Goal: Find specific page/section: Find specific page/section

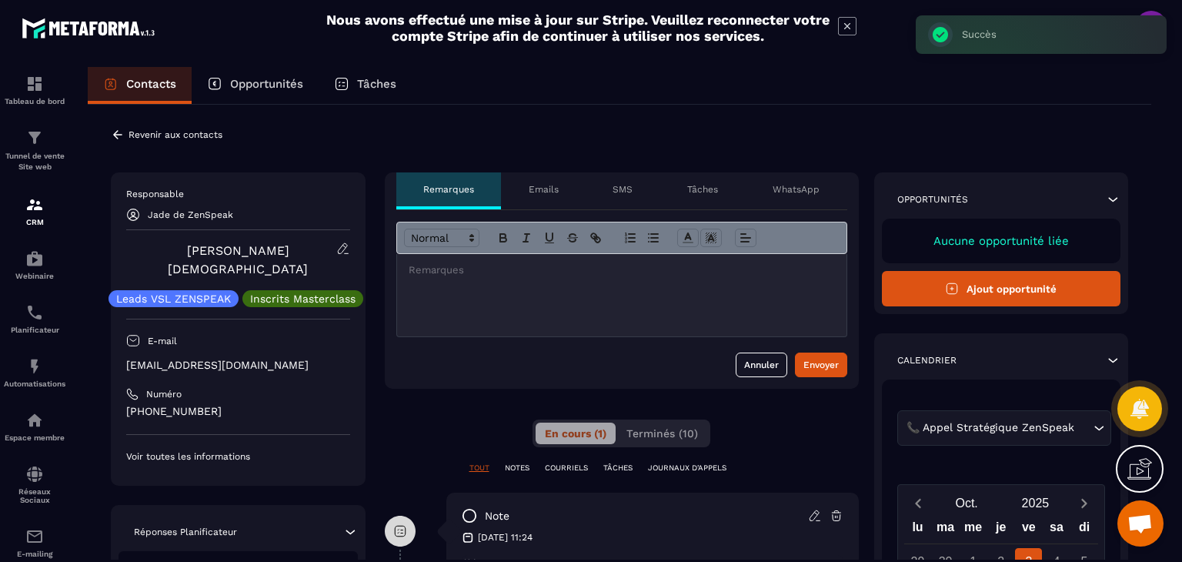
click at [114, 130] on icon at bounding box center [118, 135] width 14 height 14
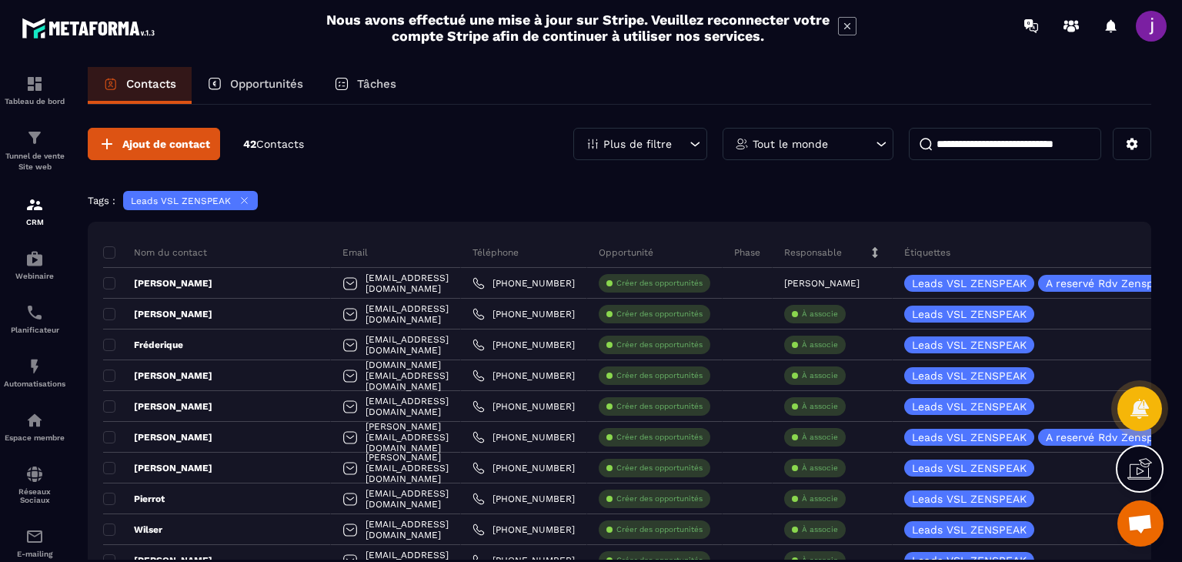
click at [240, 202] on icon at bounding box center [244, 201] width 12 height 12
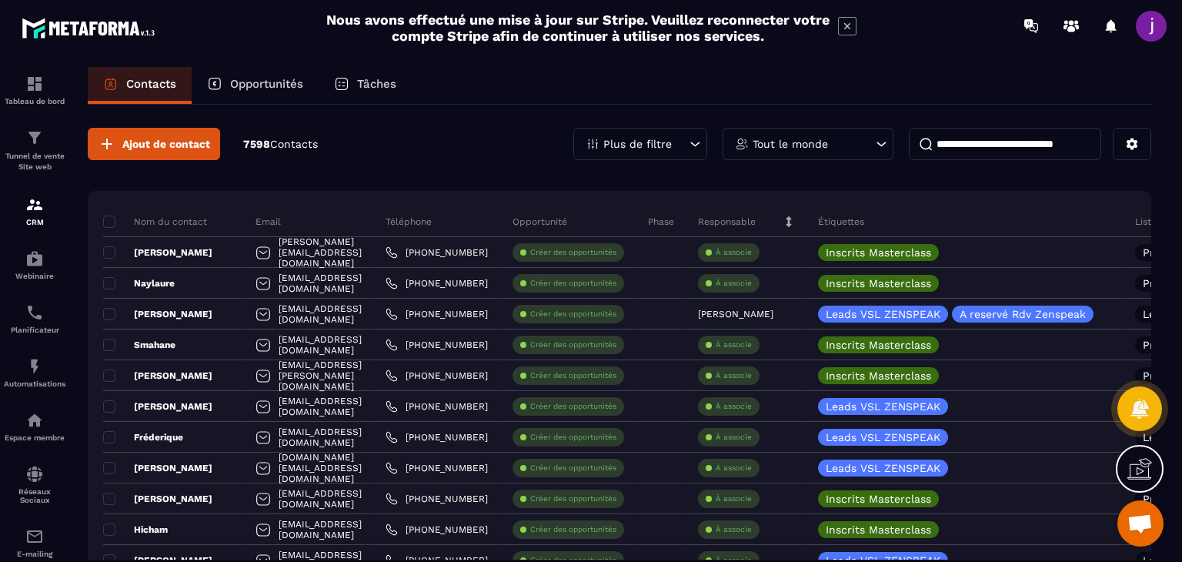
click at [689, 139] on icon at bounding box center [694, 143] width 15 height 15
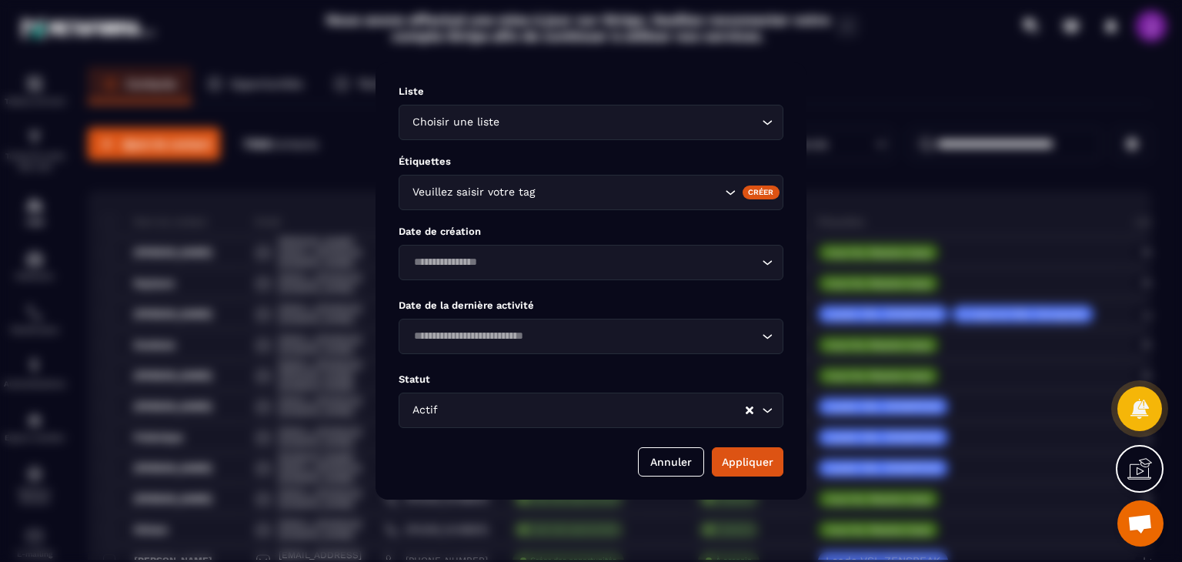
click at [562, 128] on input "Search for option" at bounding box center [629, 122] width 255 height 17
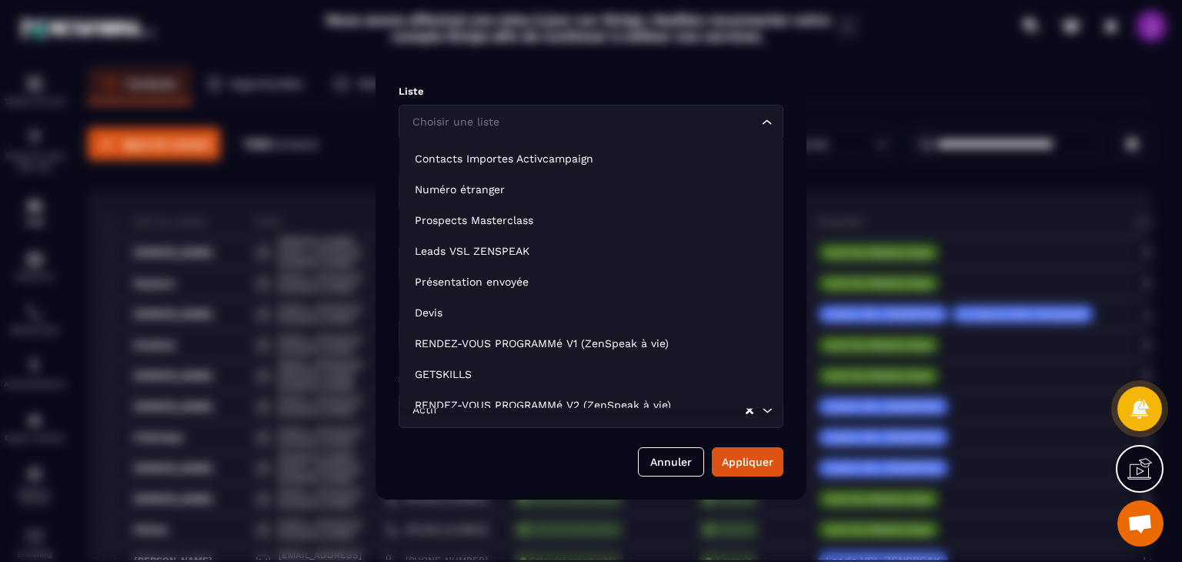
scroll to position [231, 0]
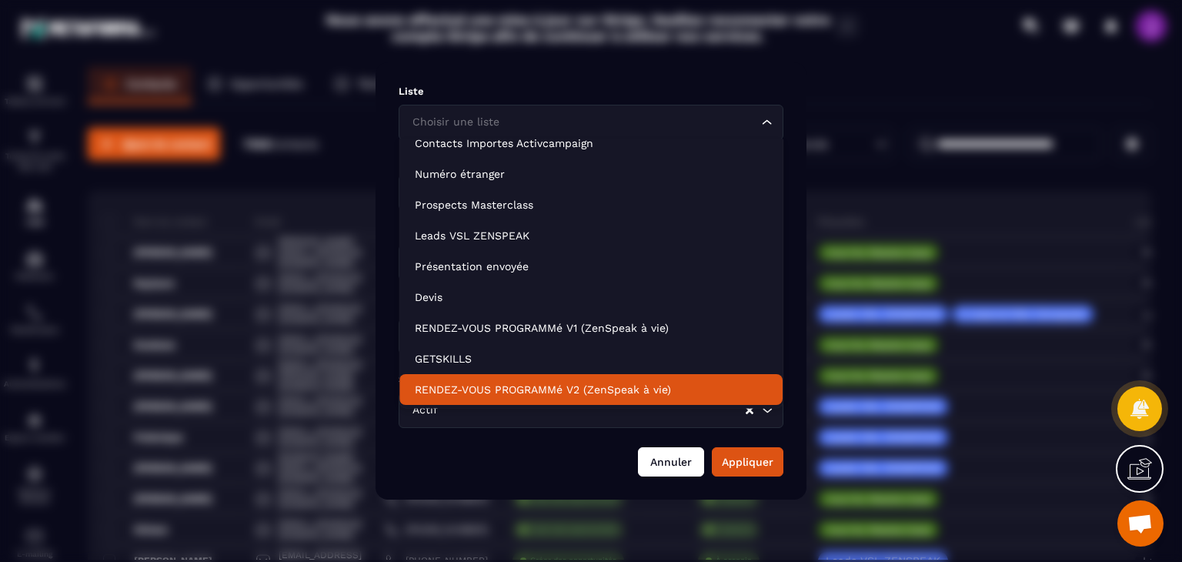
click at [665, 462] on button "Annuler" at bounding box center [671, 461] width 66 height 29
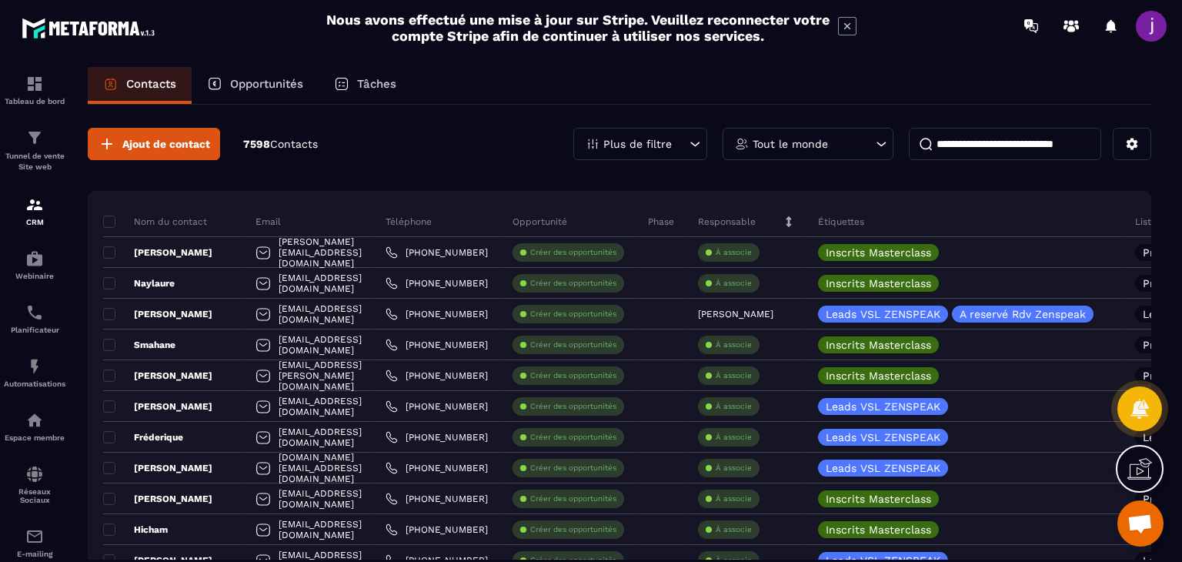
click at [682, 148] on div "Plus de filtre" at bounding box center [640, 144] width 134 height 32
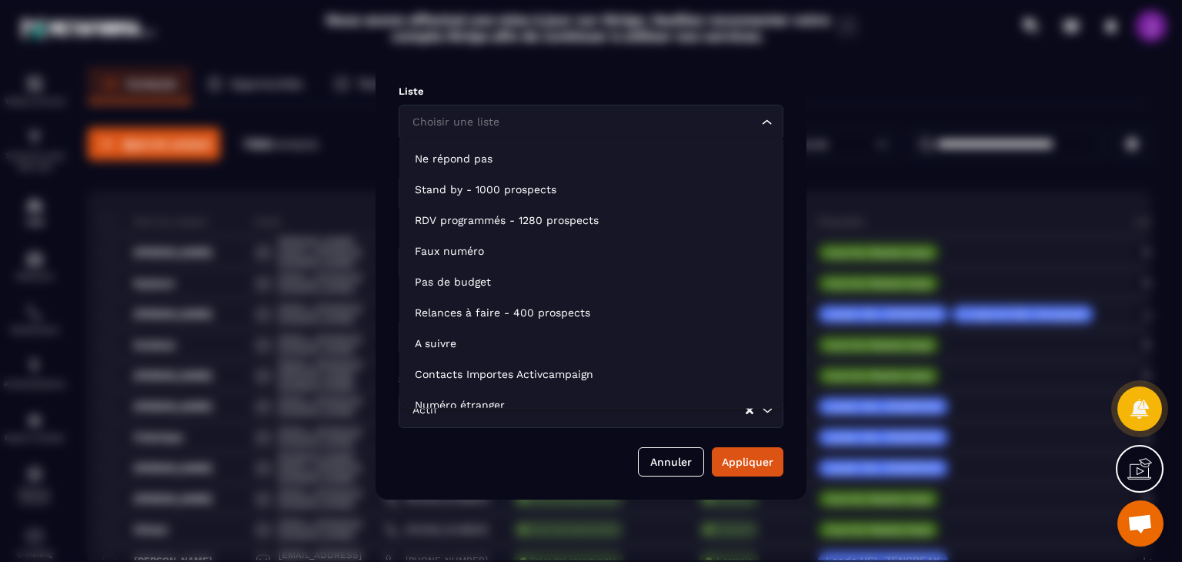
click at [568, 124] on input "Search for option" at bounding box center [582, 122] width 349 height 17
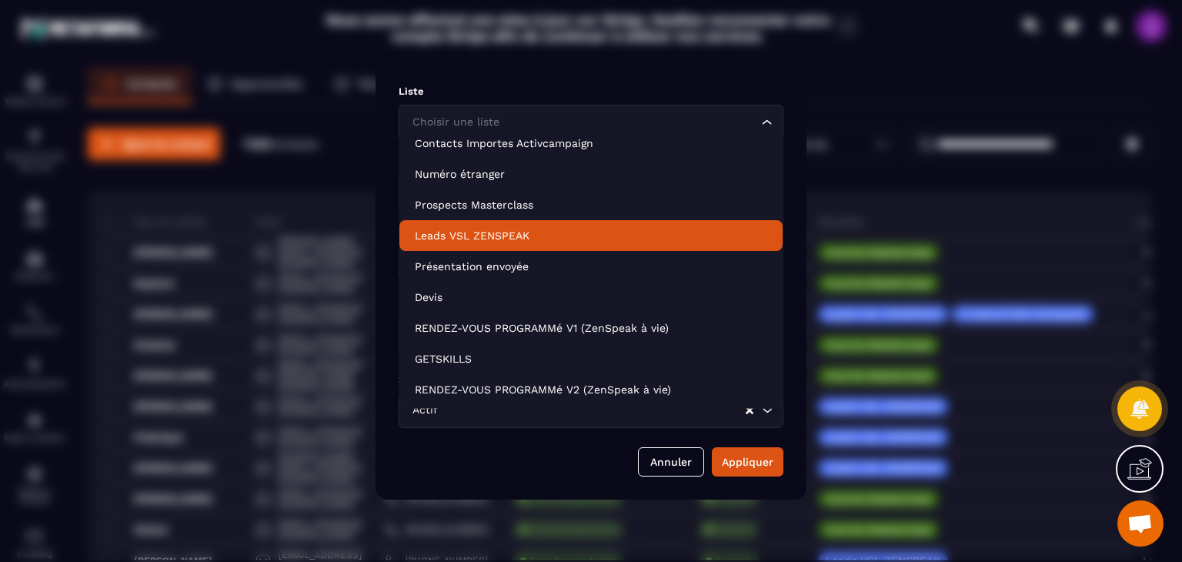
click at [507, 221] on li "Leads VSL ZENSPEAK" at bounding box center [590, 235] width 383 height 31
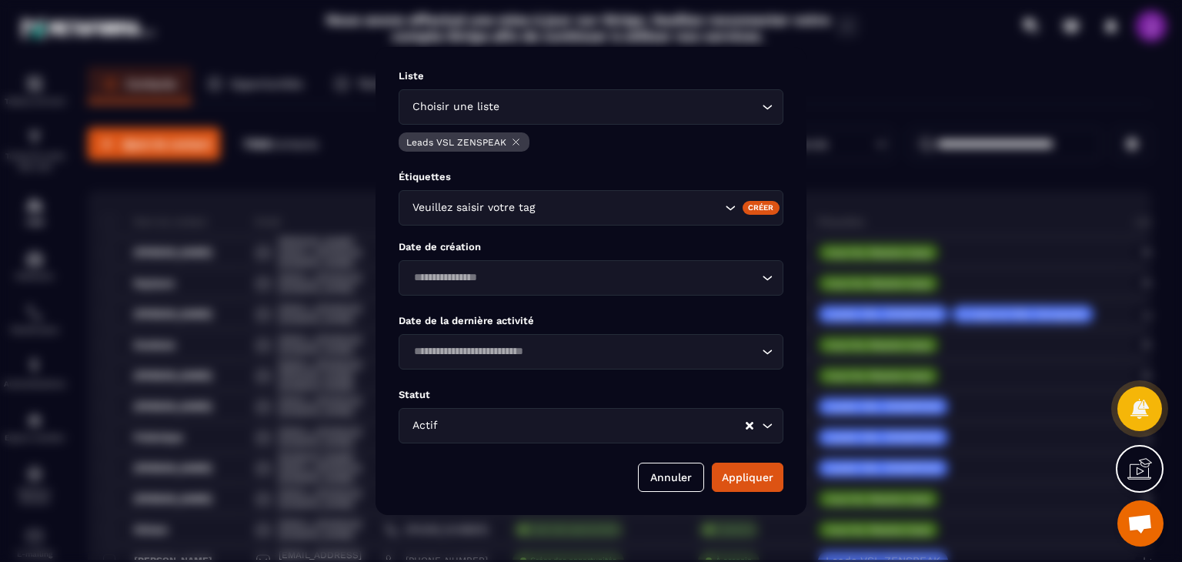
click at [512, 138] on icon "Modal window" at bounding box center [516, 142] width 12 height 12
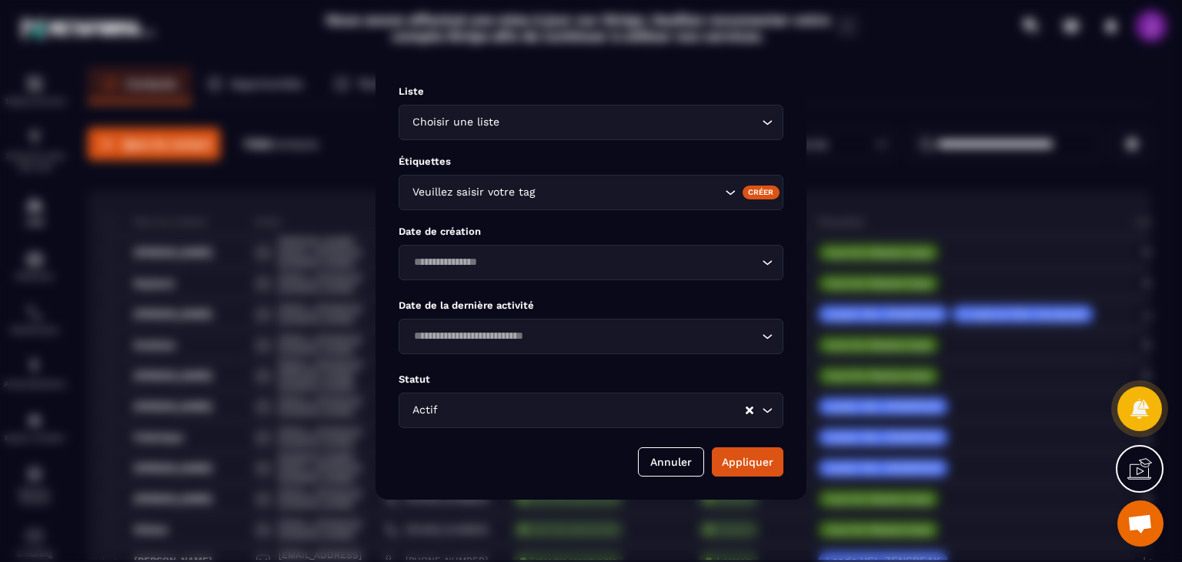
click at [634, 129] on input "Search for option" at bounding box center [629, 122] width 255 height 17
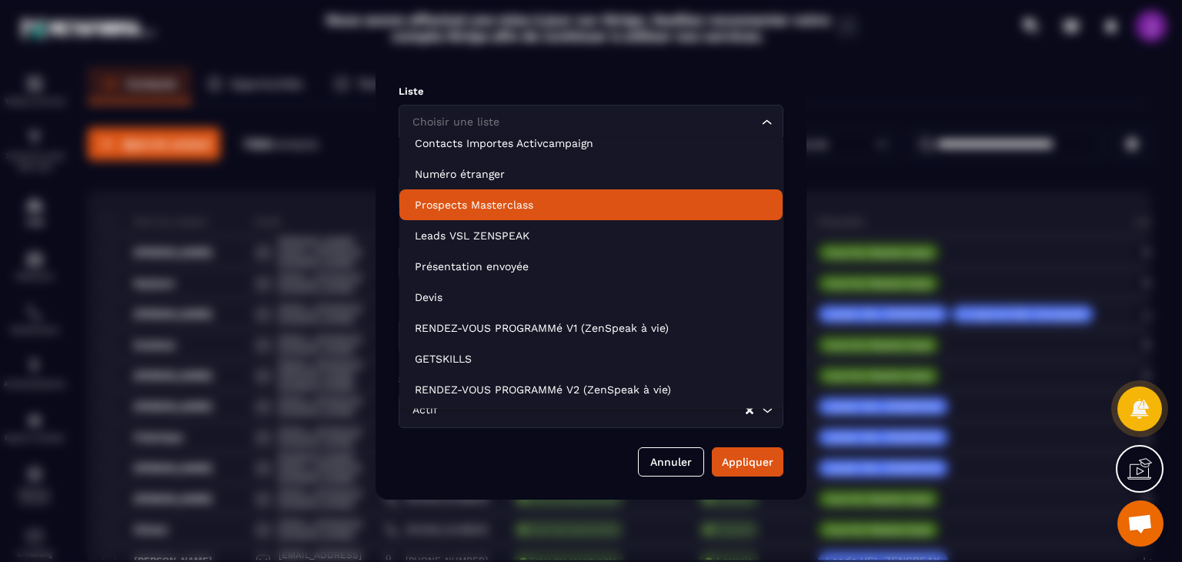
click at [535, 210] on p "Prospects Masterclass" at bounding box center [591, 204] width 352 height 15
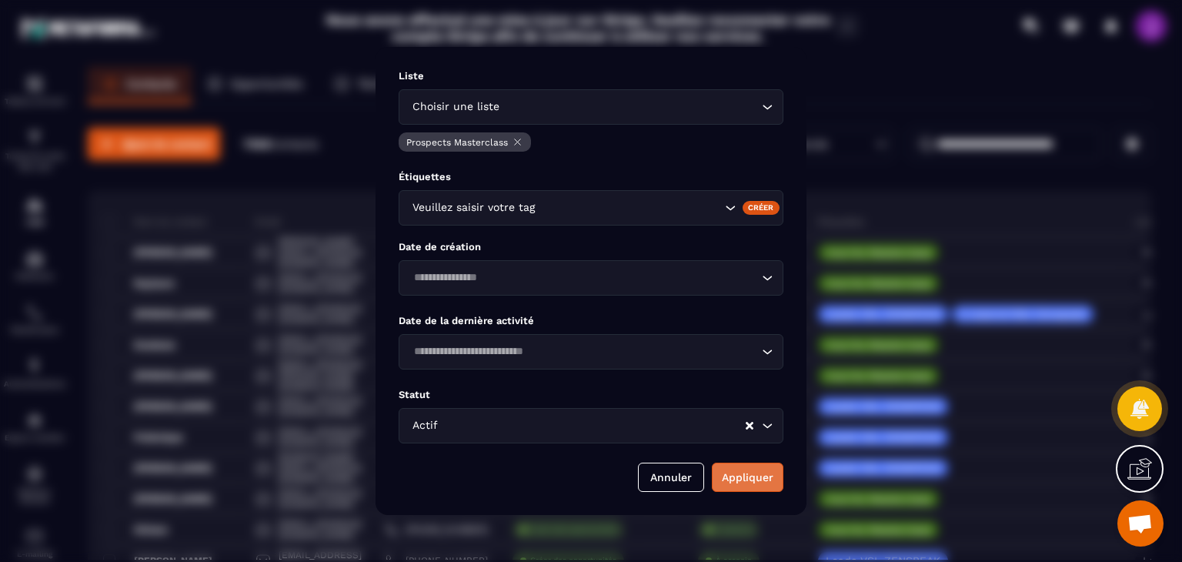
click at [757, 475] on button "Appliquer" at bounding box center [748, 476] width 72 height 29
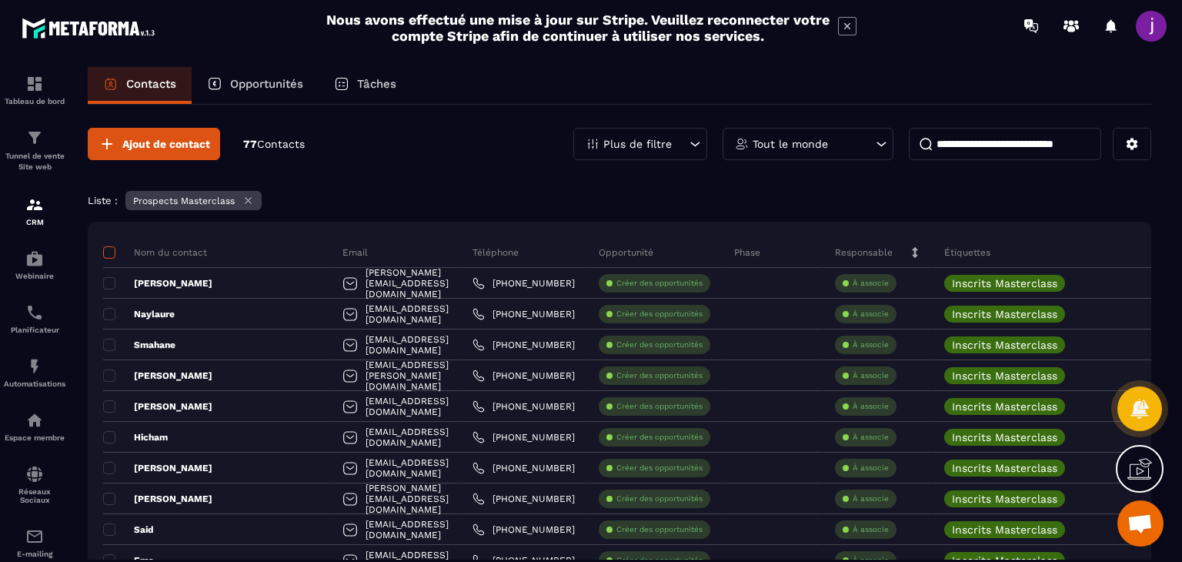
click at [113, 252] on span at bounding box center [109, 252] width 12 height 12
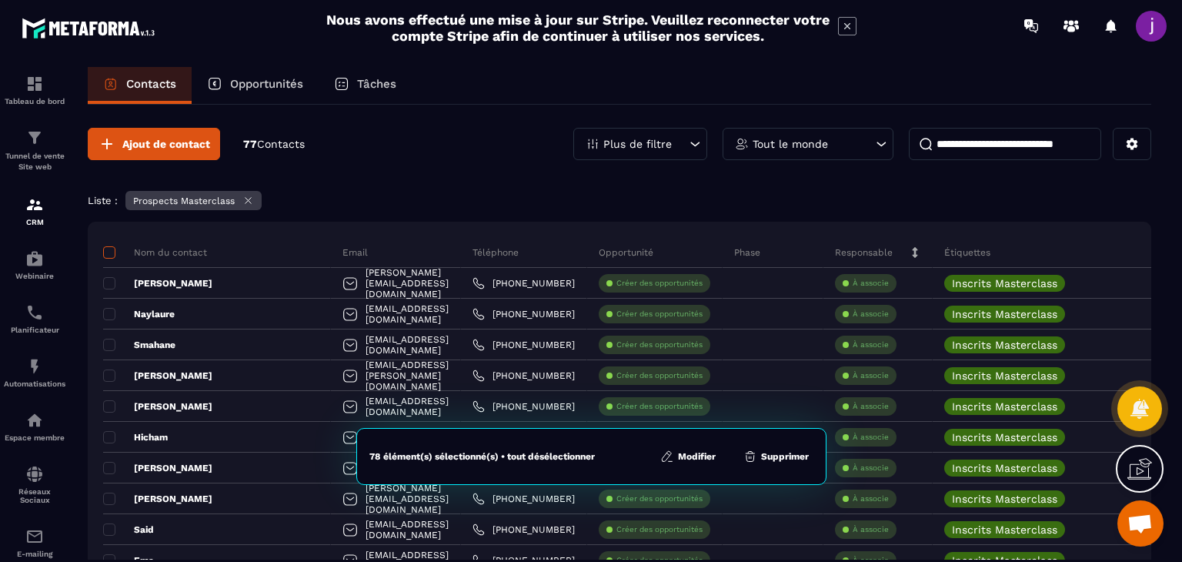
click at [113, 252] on span at bounding box center [109, 252] width 12 height 12
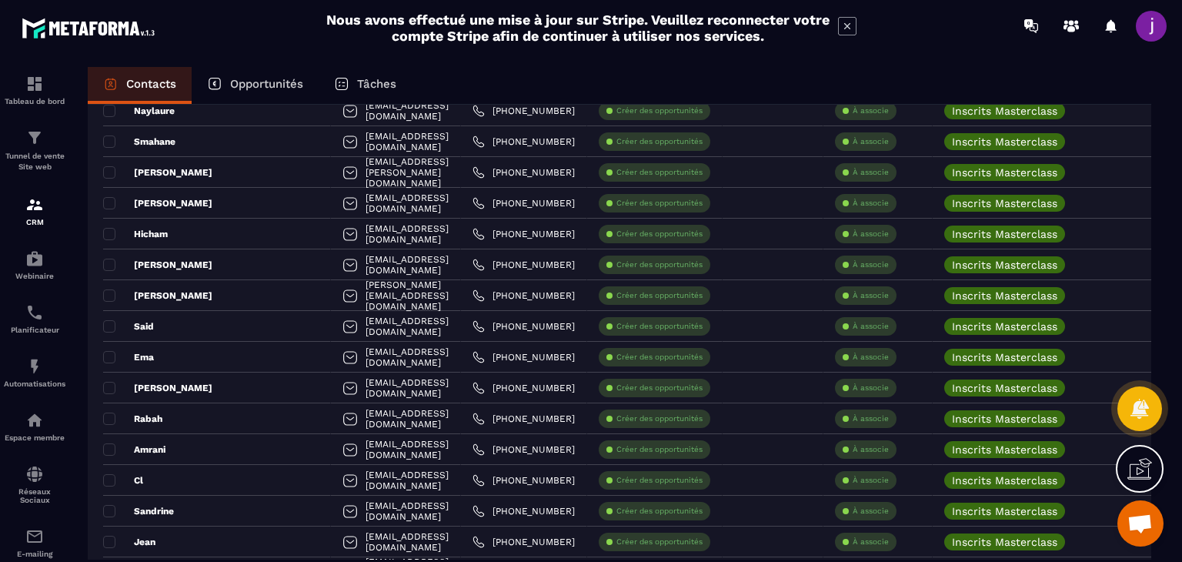
scroll to position [0, 0]
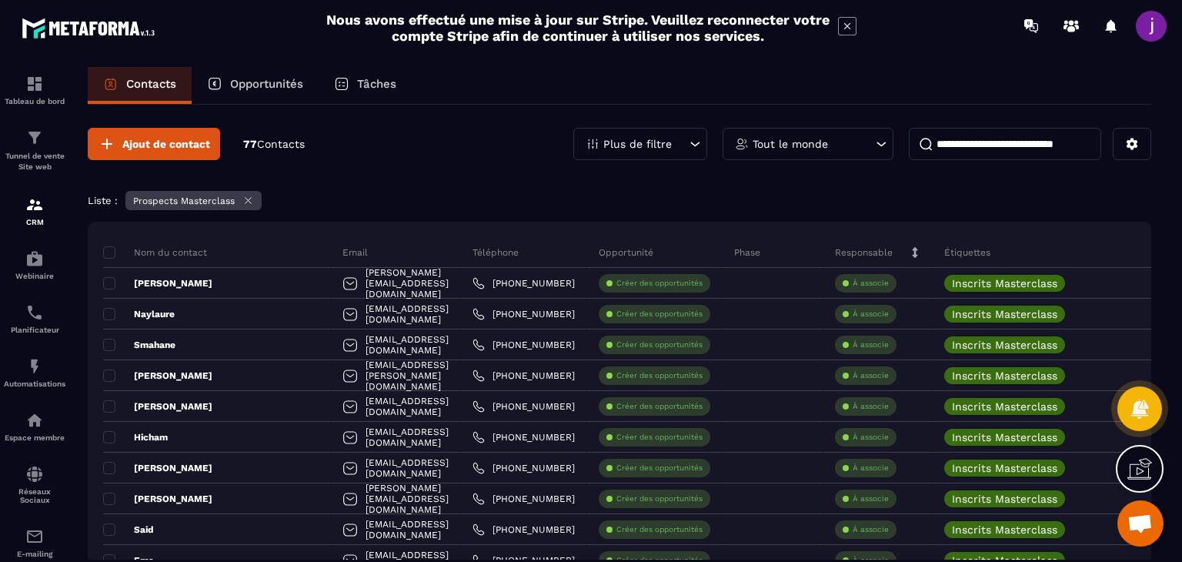
drag, startPoint x: 240, startPoint y: 198, endPoint x: 252, endPoint y: 198, distance: 12.3
click at [240, 198] on div "Prospects Masterclass" at bounding box center [193, 200] width 136 height 19
click at [252, 201] on icon at bounding box center [248, 201] width 12 height 12
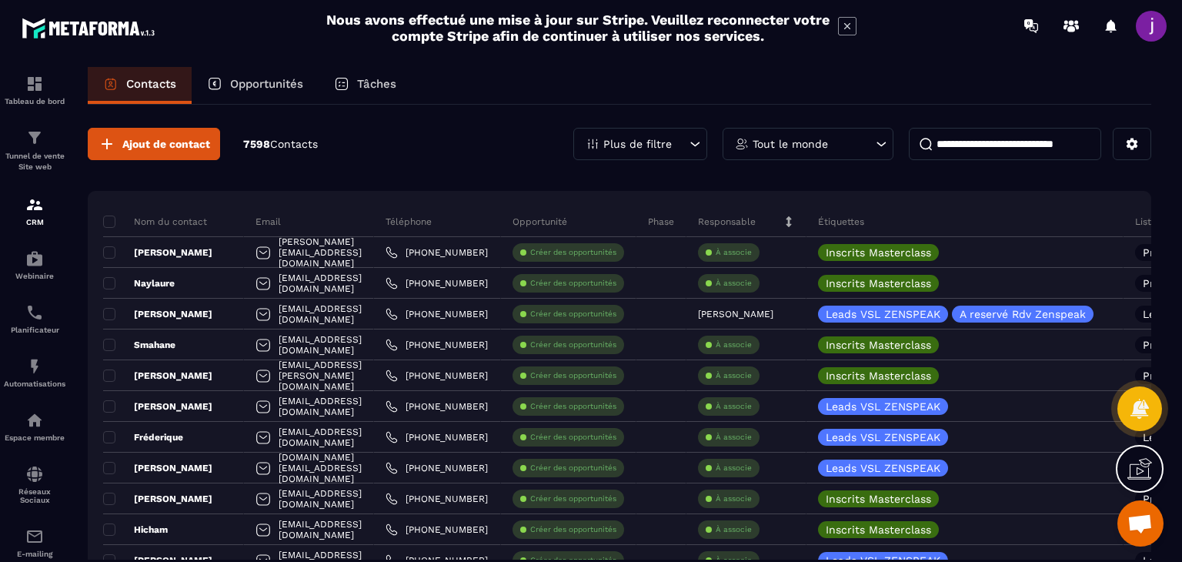
click at [711, 133] on div "Plus de filtre Tout le monde" at bounding box center [862, 144] width 578 height 32
click at [702, 142] on div "Plus de filtre" at bounding box center [640, 144] width 134 height 32
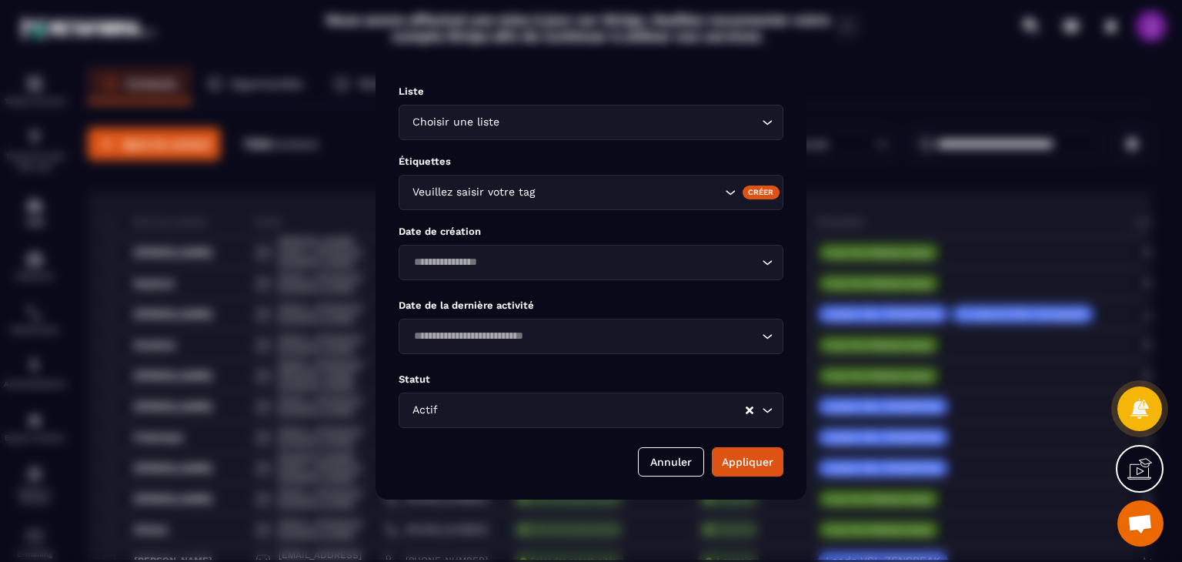
click at [540, 124] on input "Search for option" at bounding box center [629, 122] width 255 height 17
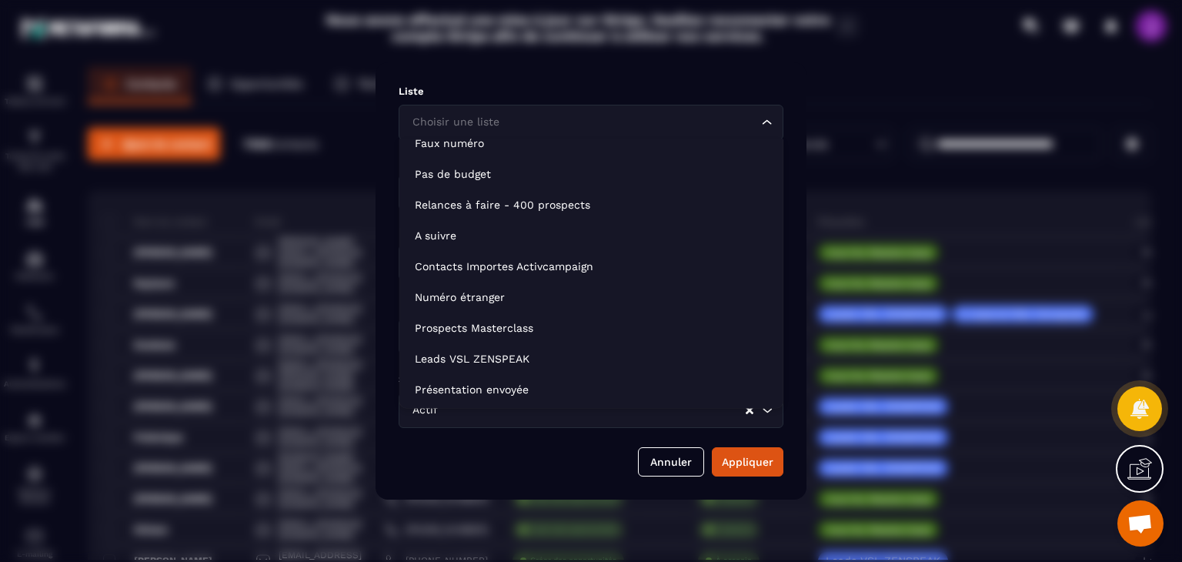
scroll to position [154, 0]
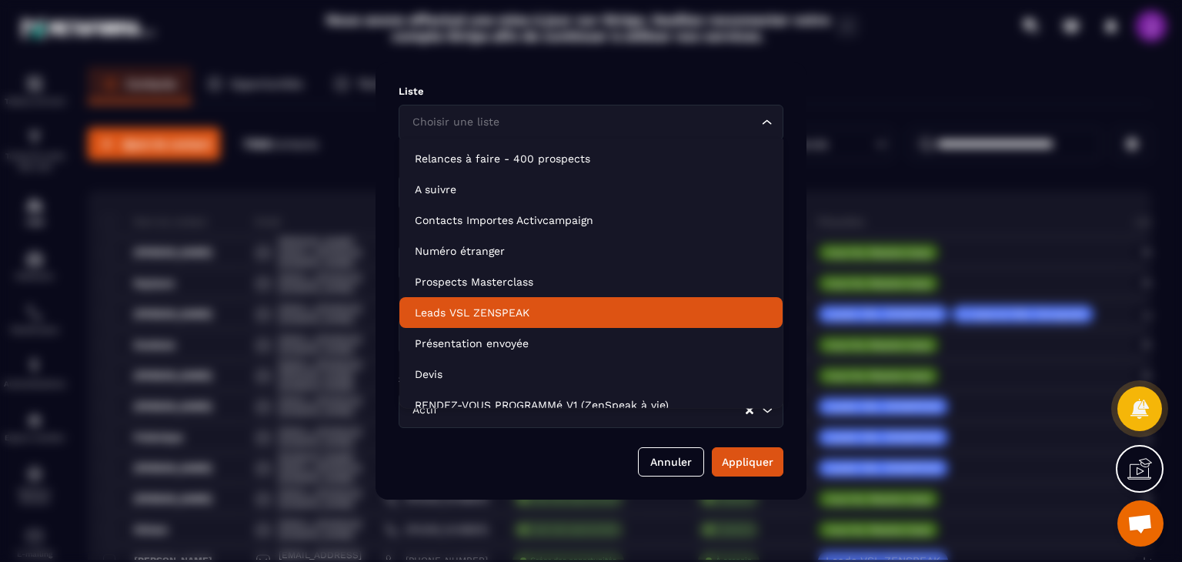
click at [498, 308] on p "Leads VSL ZENSPEAK" at bounding box center [591, 312] width 352 height 15
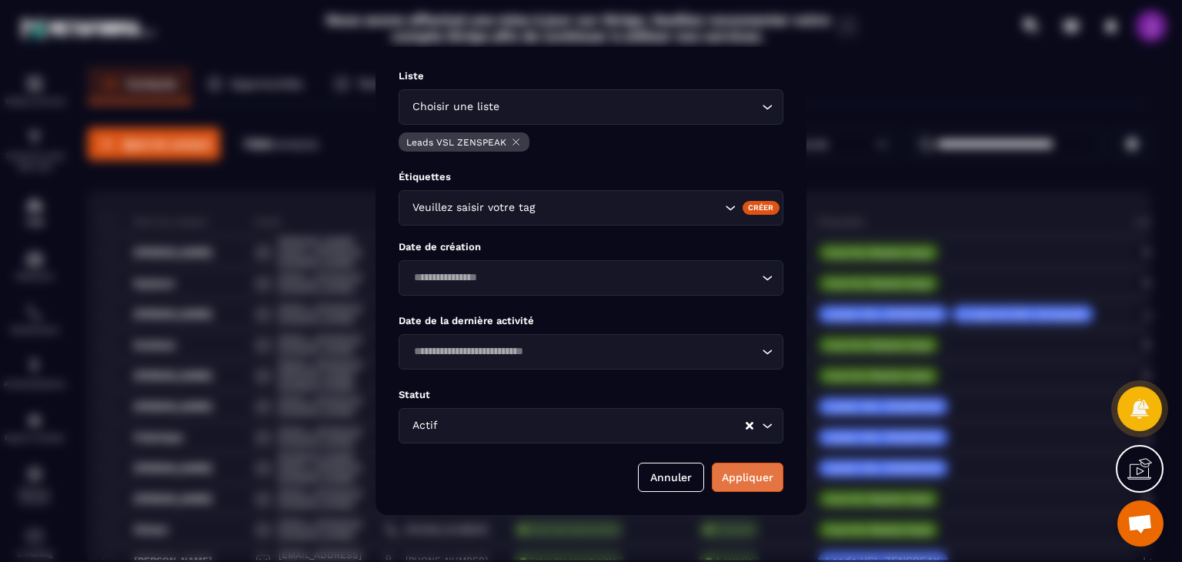
click at [748, 475] on button "Appliquer" at bounding box center [748, 476] width 72 height 29
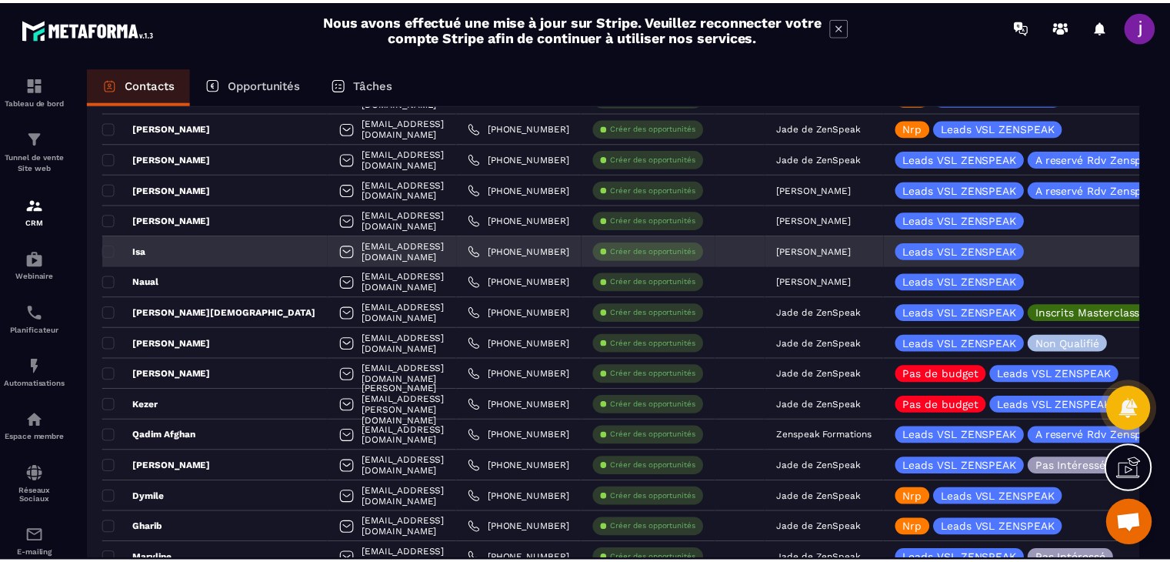
scroll to position [692, 0]
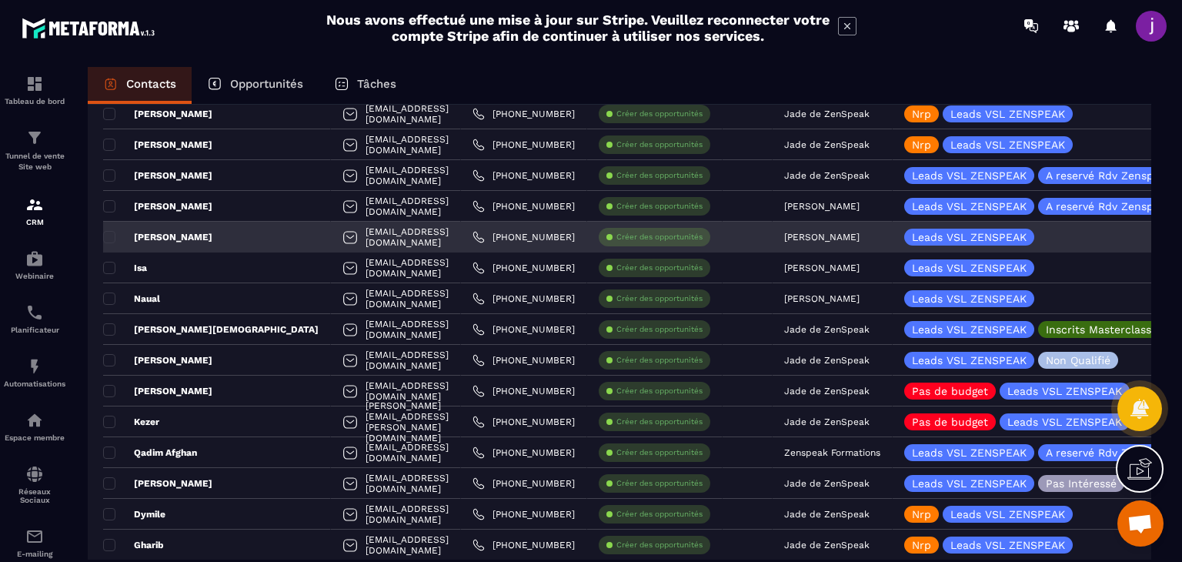
click at [818, 238] on p "[PERSON_NAME]" at bounding box center [821, 237] width 75 height 11
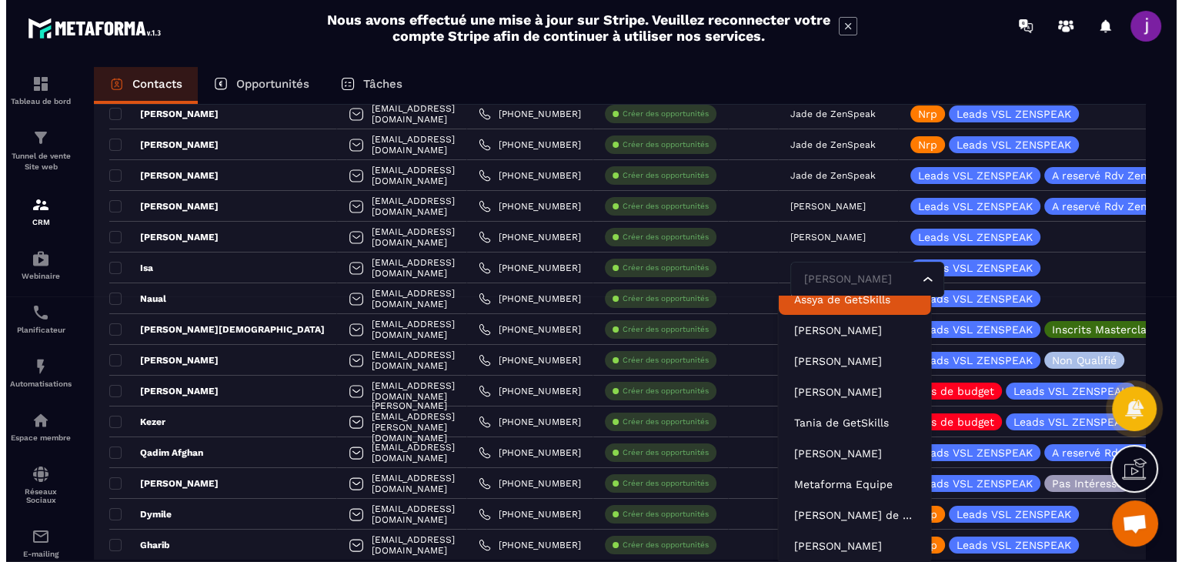
scroll to position [34, 0]
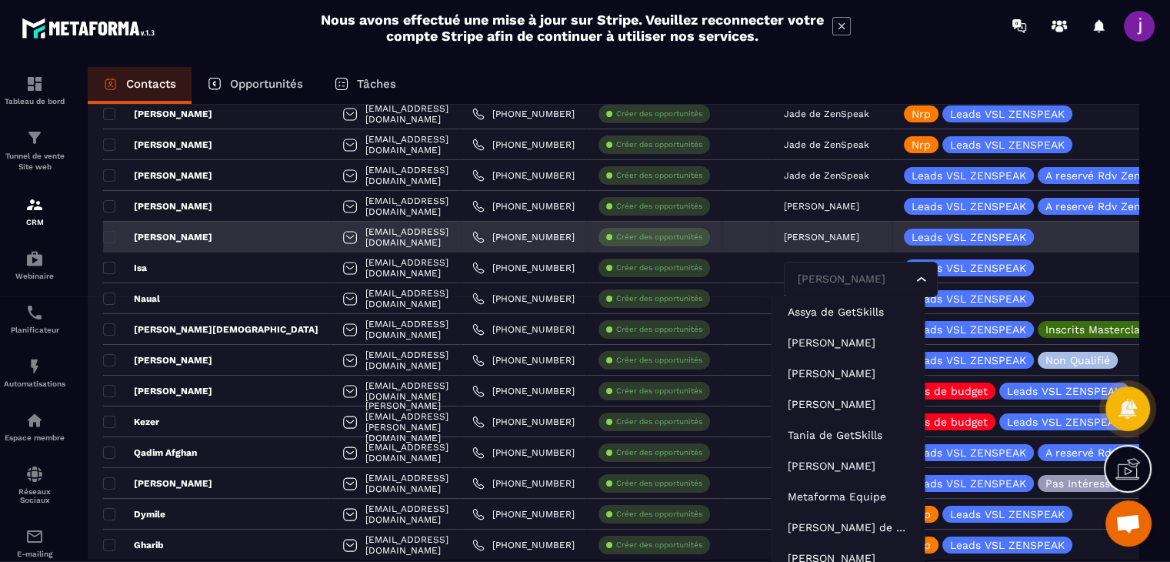
click at [835, 282] on input "Search for option" at bounding box center [853, 279] width 118 height 17
type input "**"
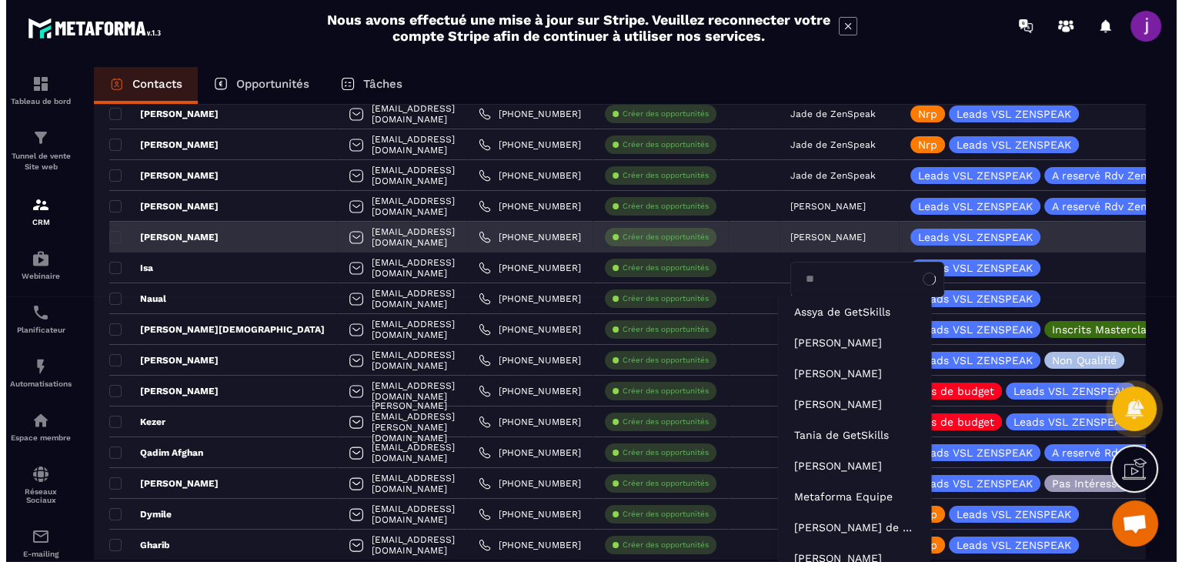
scroll to position [0, 0]
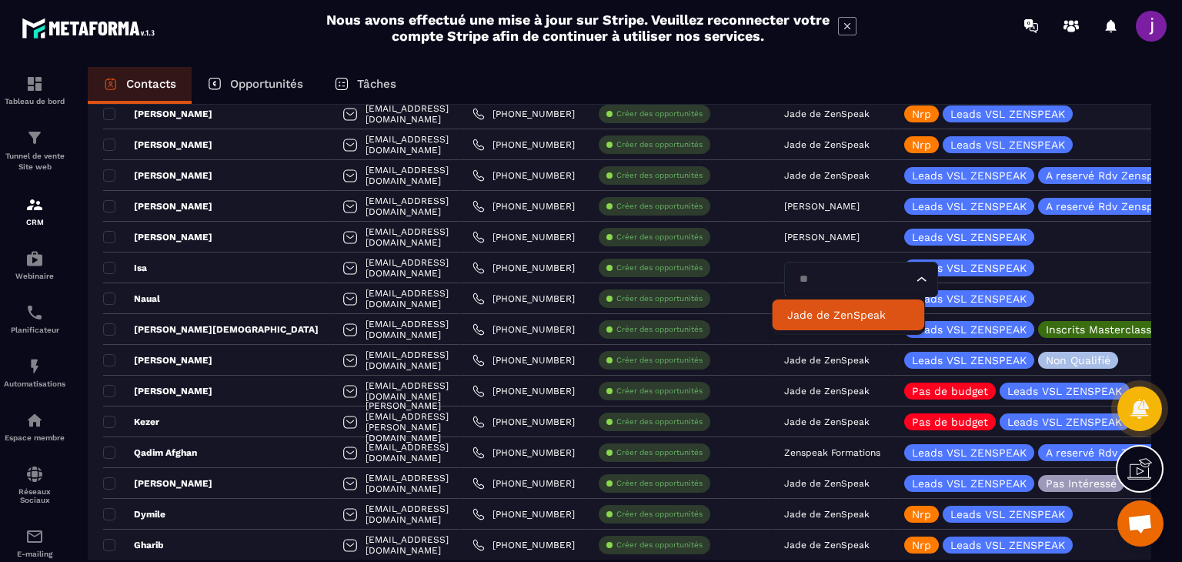
click at [834, 308] on p "Jade de ZenSpeak" at bounding box center [848, 314] width 122 height 15
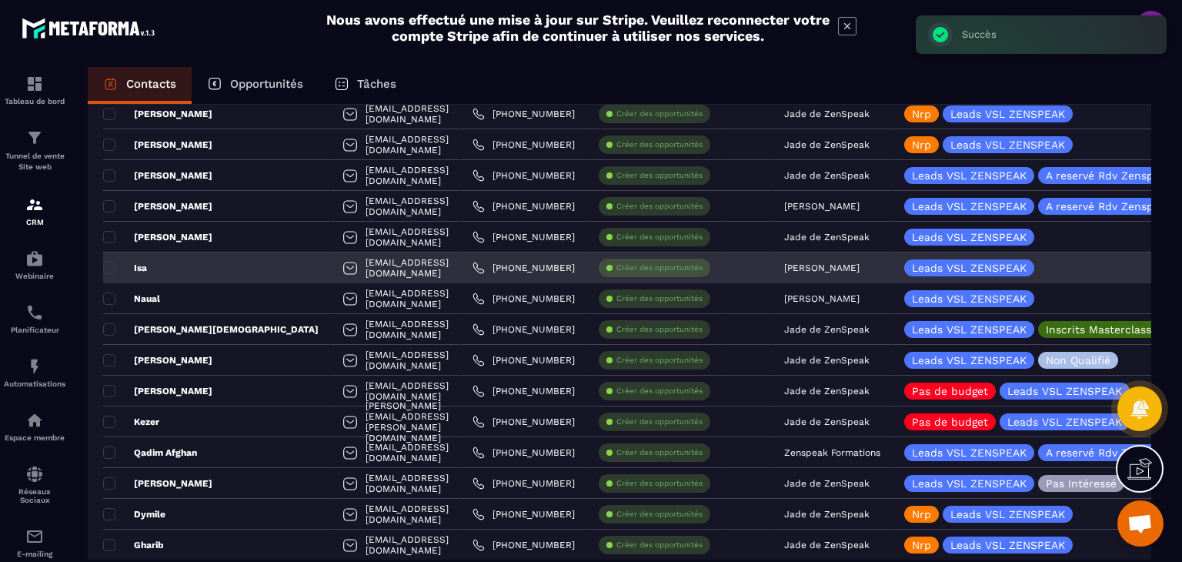
click at [814, 274] on div "[PERSON_NAME]" at bounding box center [832, 267] width 120 height 31
click at [814, 268] on p "[PERSON_NAME]" at bounding box center [821, 267] width 75 height 11
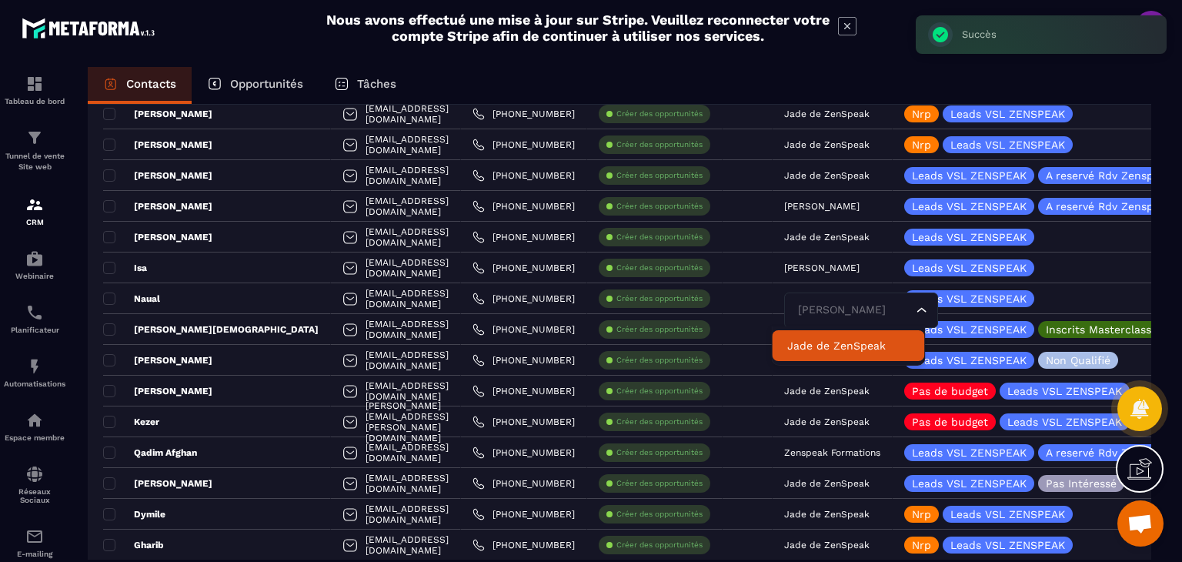
click at [808, 339] on p "Jade de ZenSpeak" at bounding box center [848, 345] width 122 height 15
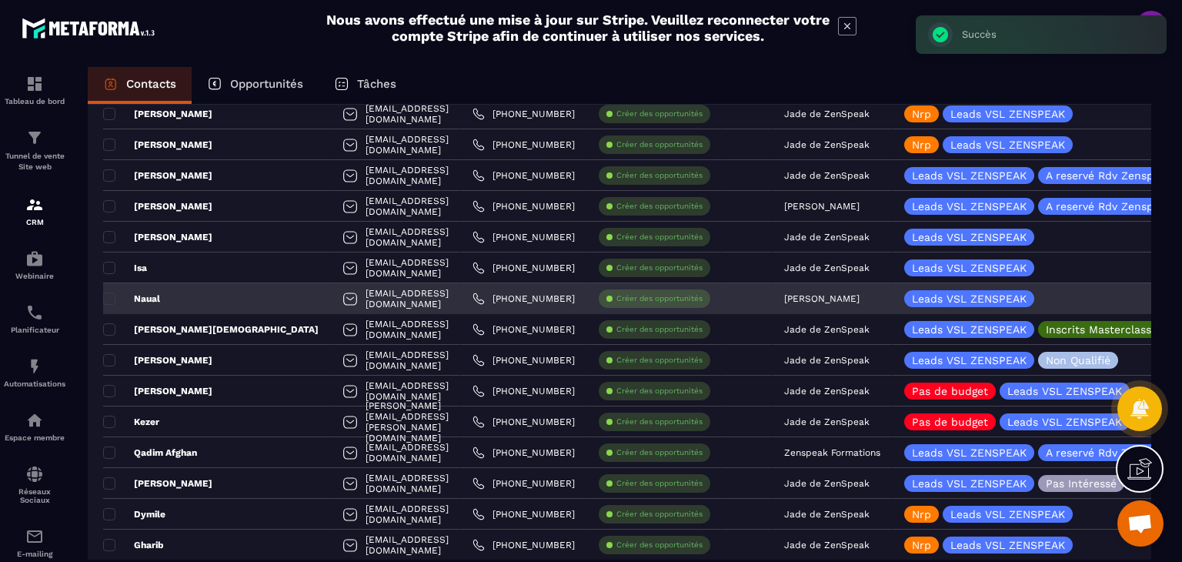
click at [803, 295] on p "[PERSON_NAME]" at bounding box center [821, 298] width 75 height 11
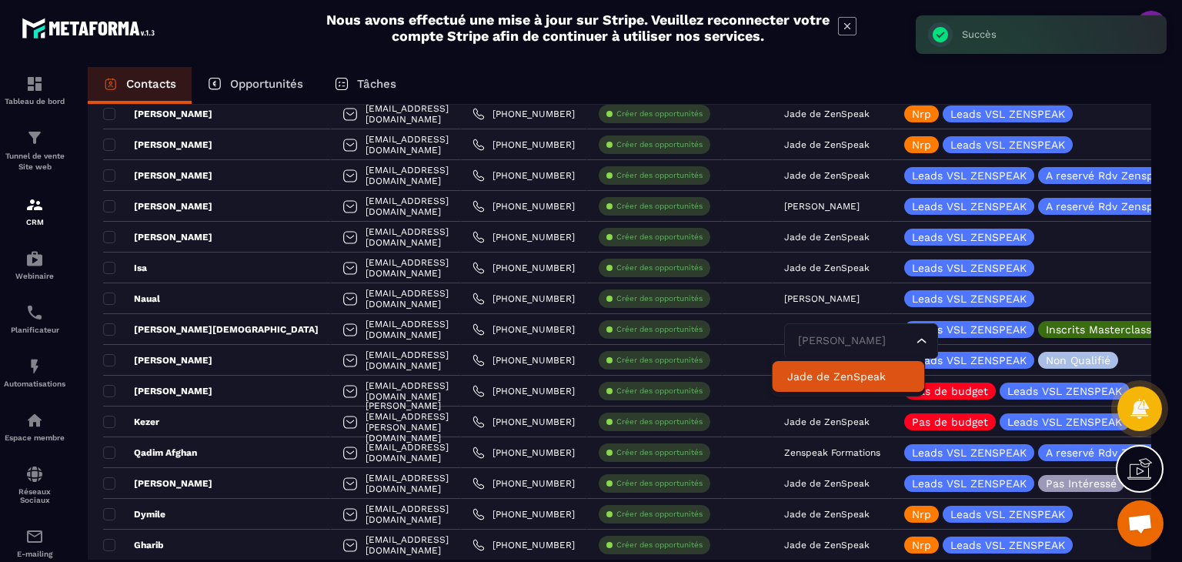
click at [811, 368] on p "Jade de ZenSpeak" at bounding box center [848, 375] width 122 height 15
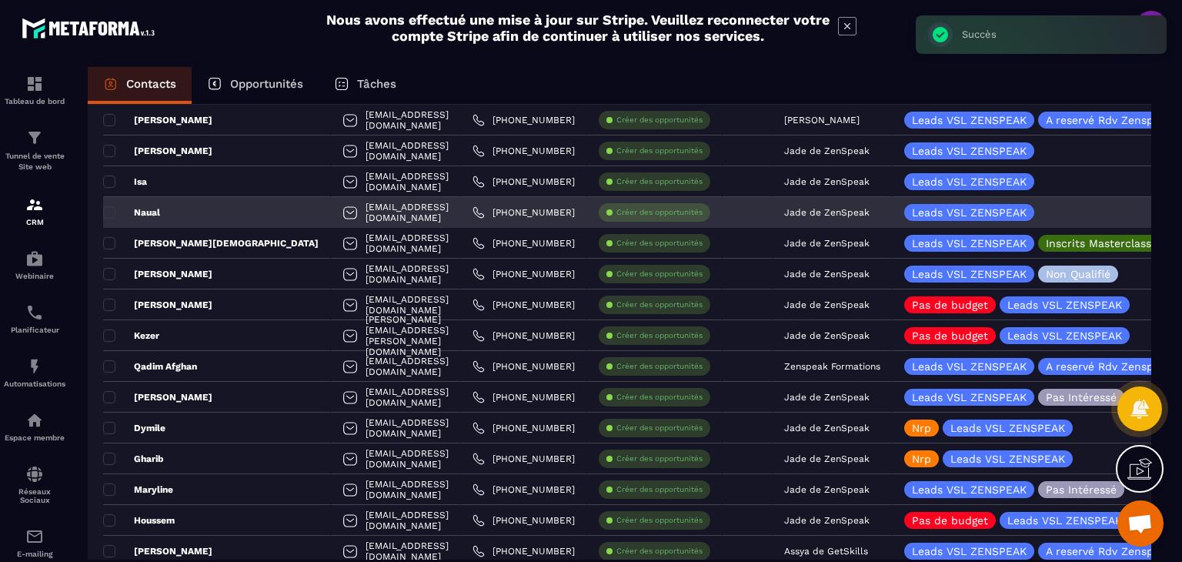
scroll to position [846, 0]
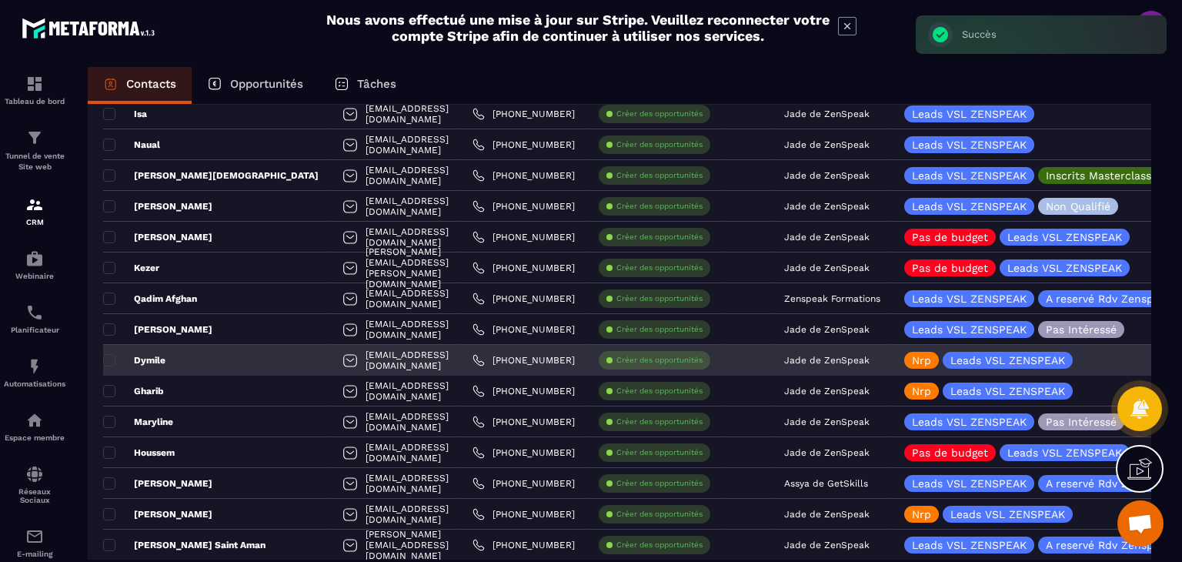
click at [828, 356] on p "Jade de ZenSpeak" at bounding box center [826, 360] width 85 height 11
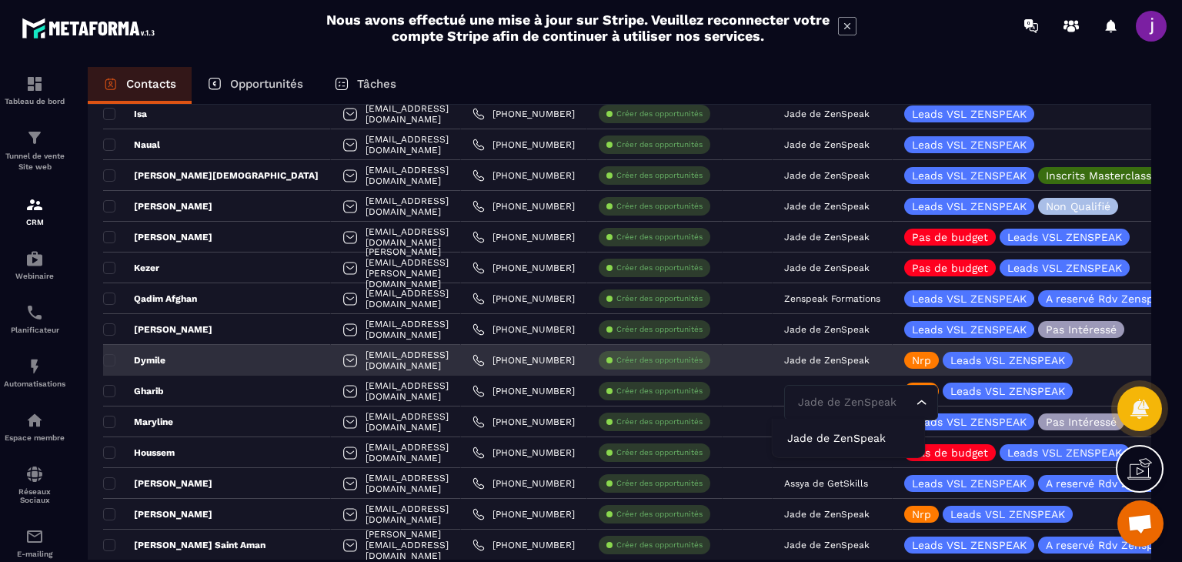
click at [226, 358] on div "Dymile" at bounding box center [217, 360] width 228 height 31
